Goal: Task Accomplishment & Management: Use online tool/utility

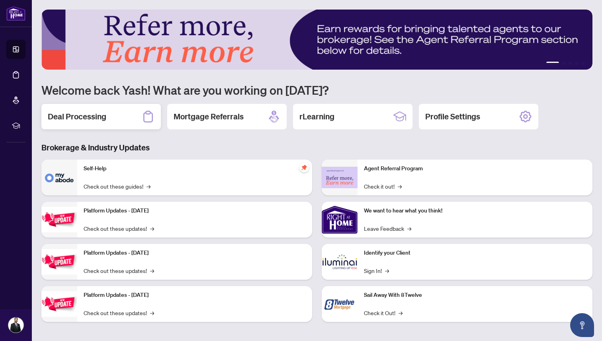
click at [115, 109] on div "Deal Processing" at bounding box center [100, 116] width 119 height 25
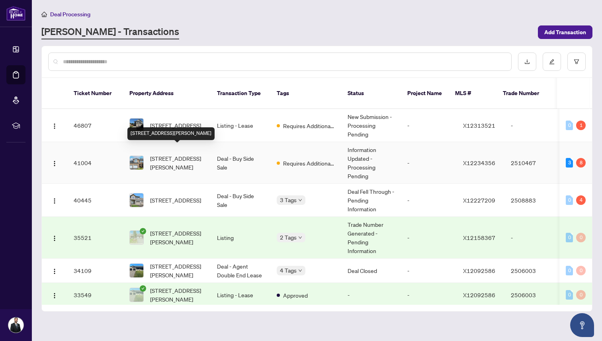
click at [175, 156] on span "[STREET_ADDRESS][PERSON_NAME]" at bounding box center [177, 163] width 54 height 18
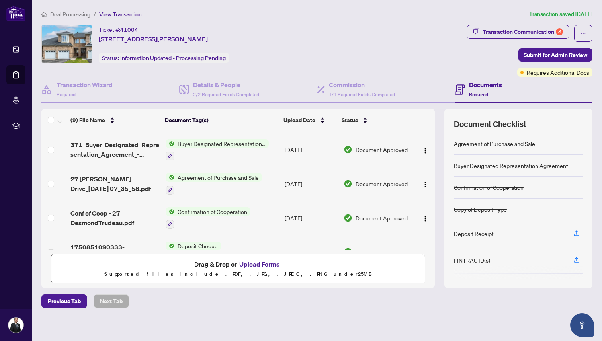
scroll to position [176, 0]
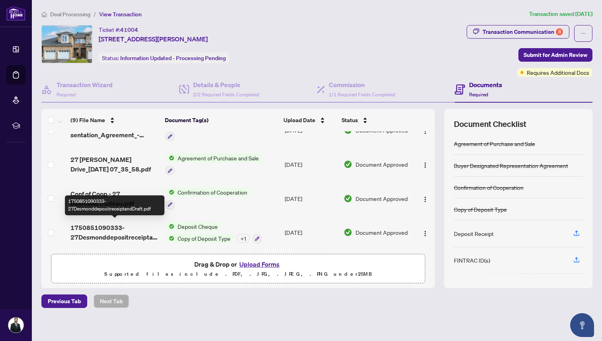
click at [109, 230] on span "1750851090333-27DesmonddepositreceiptandDraft.pdf" at bounding box center [114, 232] width 89 height 19
